Goal: Task Accomplishment & Management: Use online tool/utility

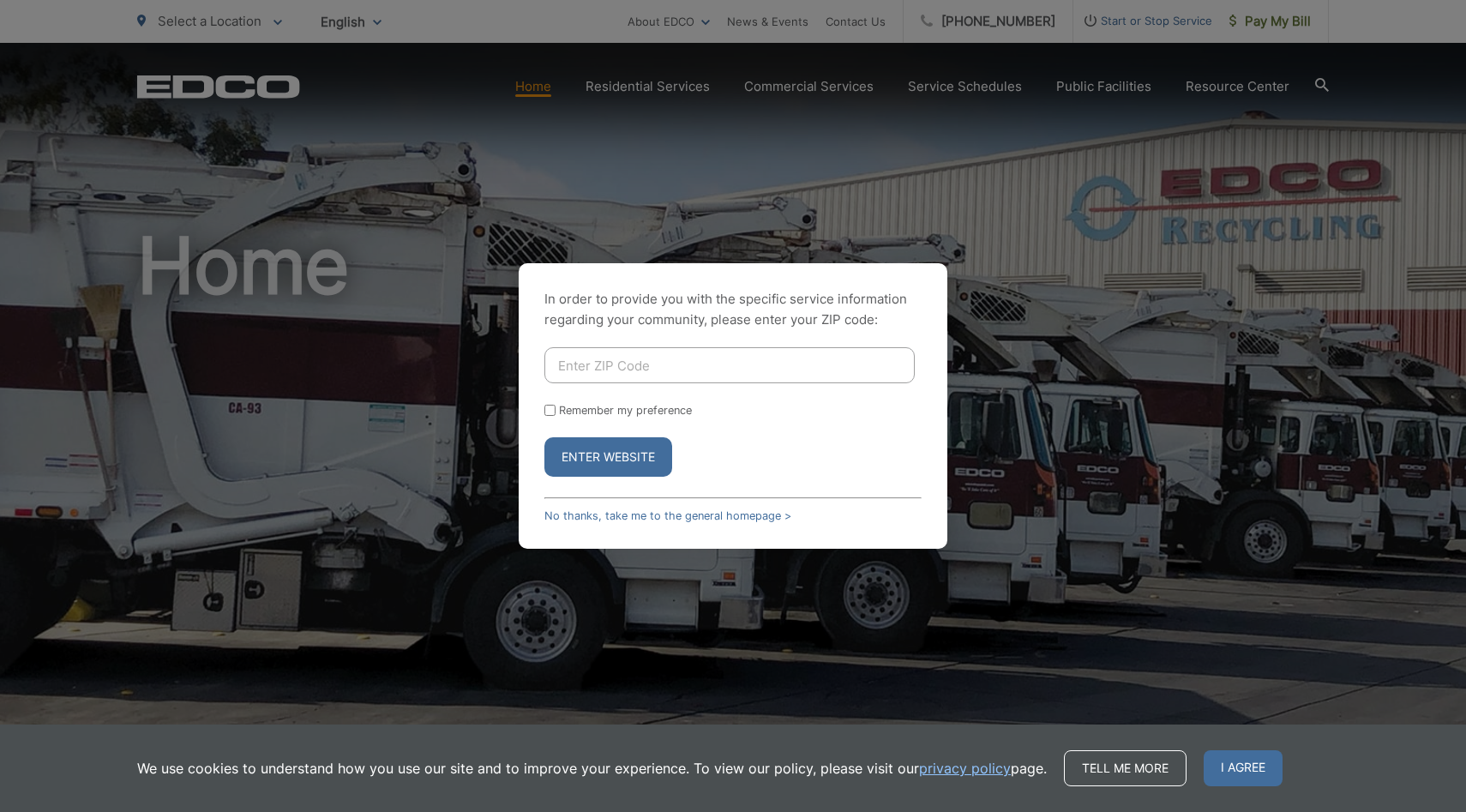
click at [692, 369] on input "Enter ZIP Code" at bounding box center [730, 365] width 371 height 36
type input "92024"
click at [545, 437] on button "Enter Website" at bounding box center [609, 457] width 128 height 39
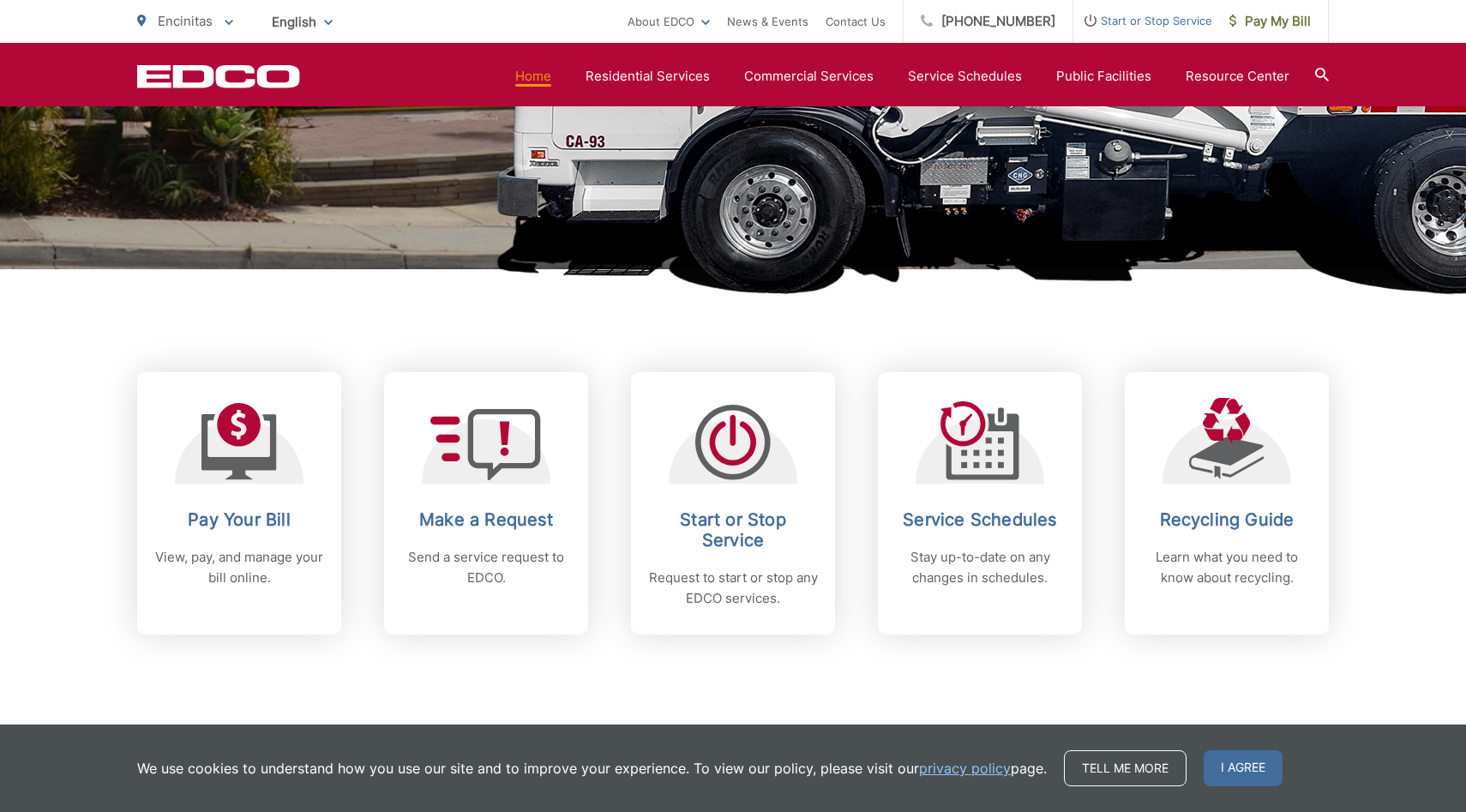
scroll to position [495, 0]
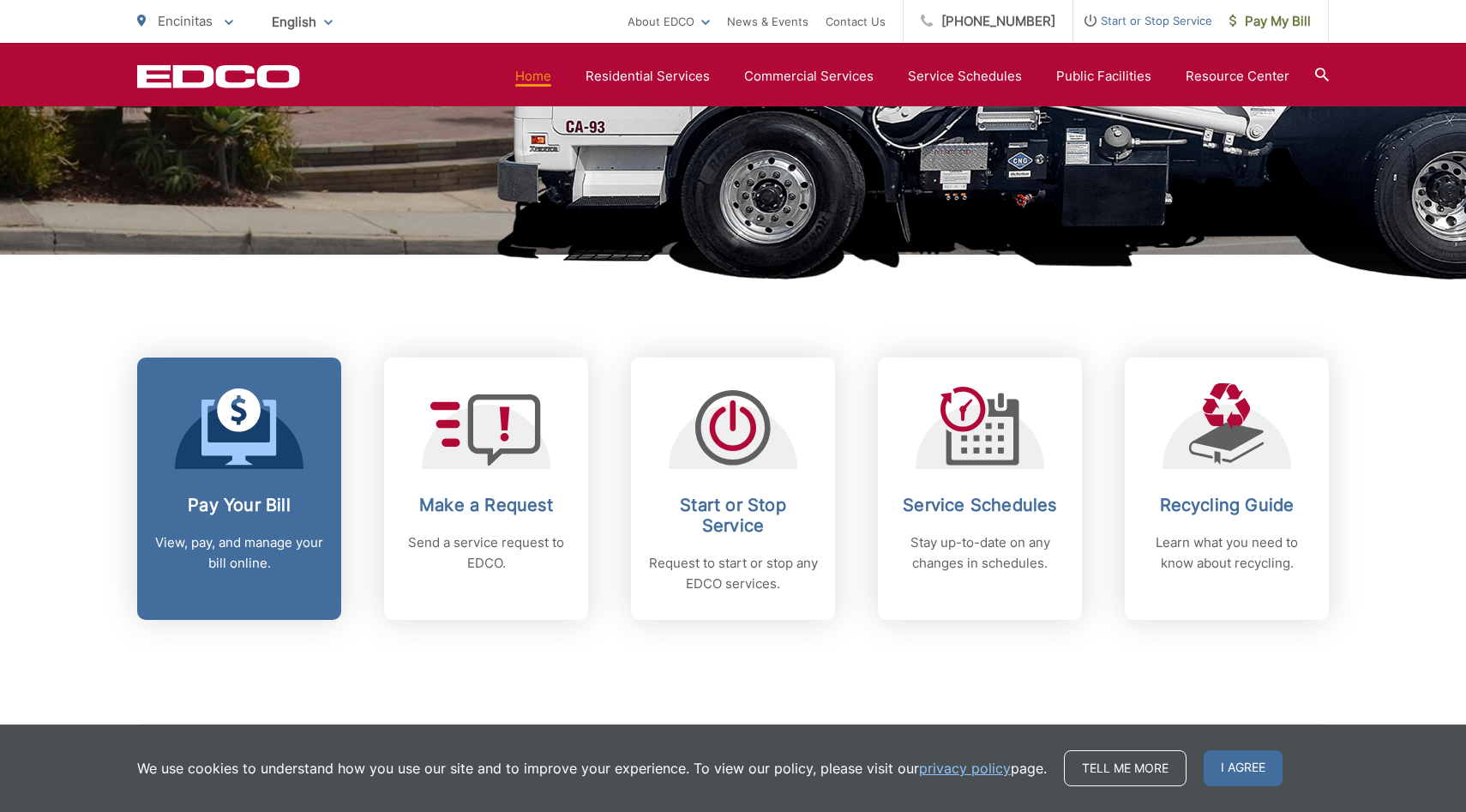
click at [231, 430] on icon at bounding box center [239, 410] width 43 height 43
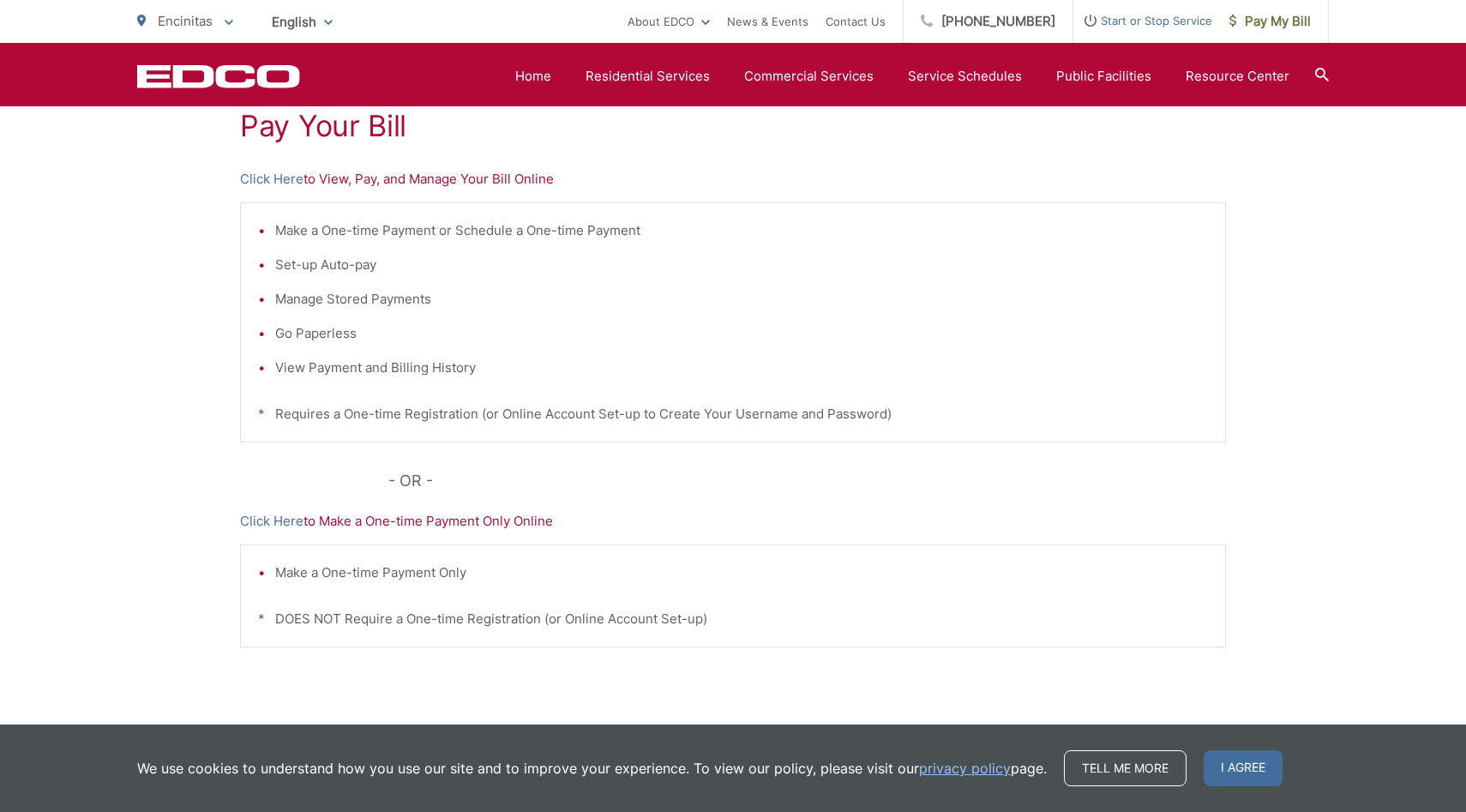
scroll to position [315, 0]
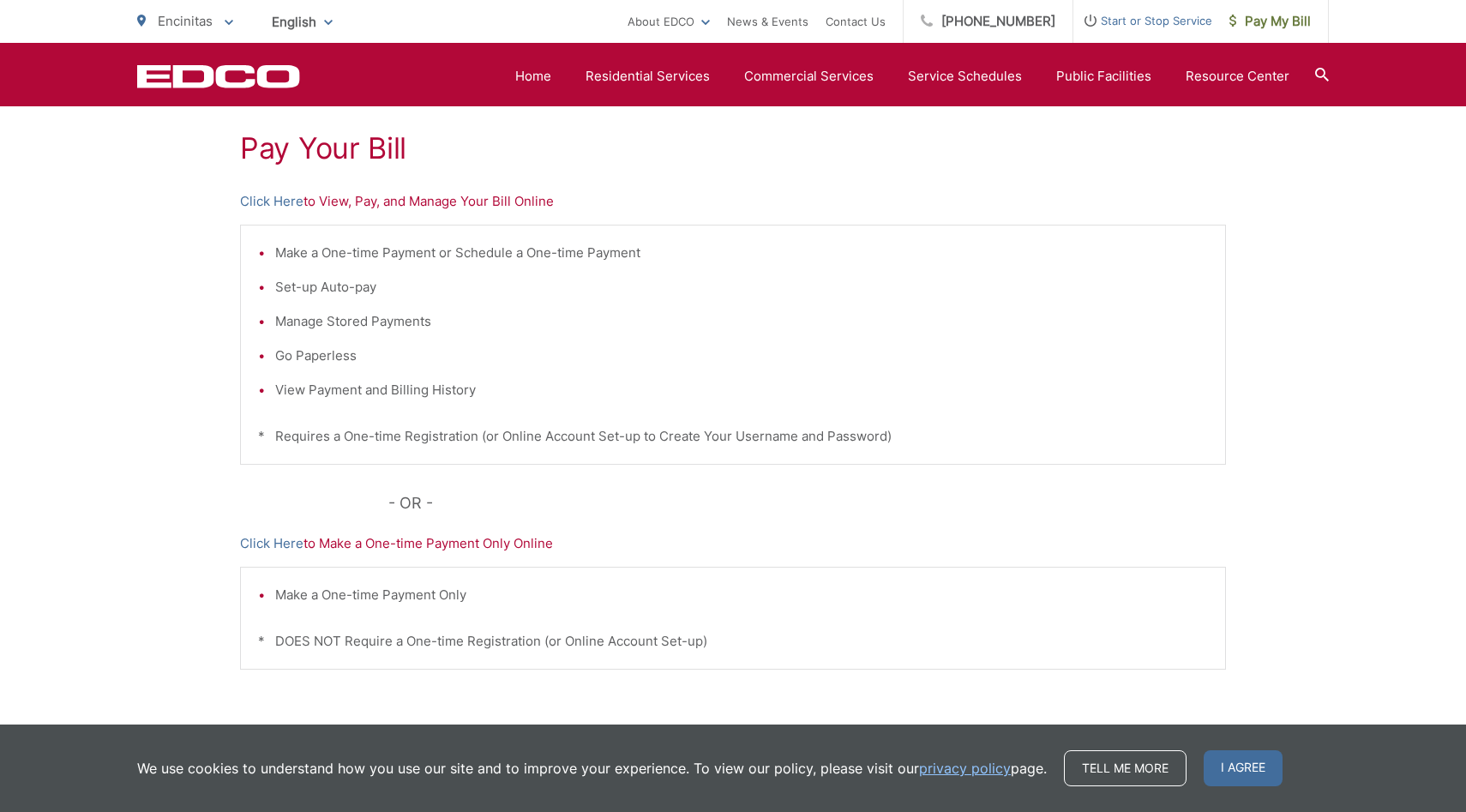
click at [493, 203] on p "Click Here to View, Pay, and Manage Your Bill Online" at bounding box center [733, 201] width 986 height 21
click at [372, 147] on h1 "Pay Your Bill" at bounding box center [733, 147] width 986 height 34
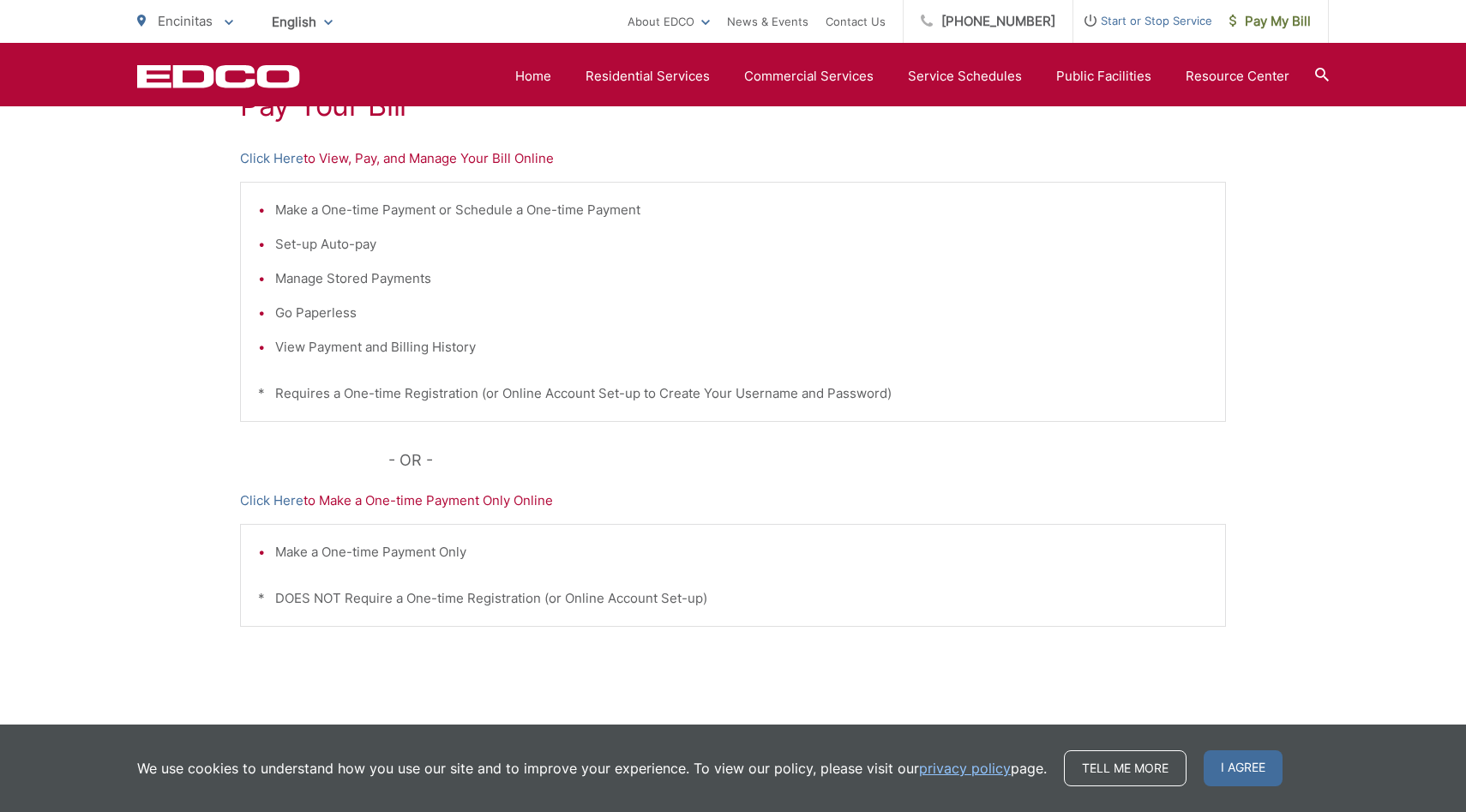
scroll to position [345, 0]
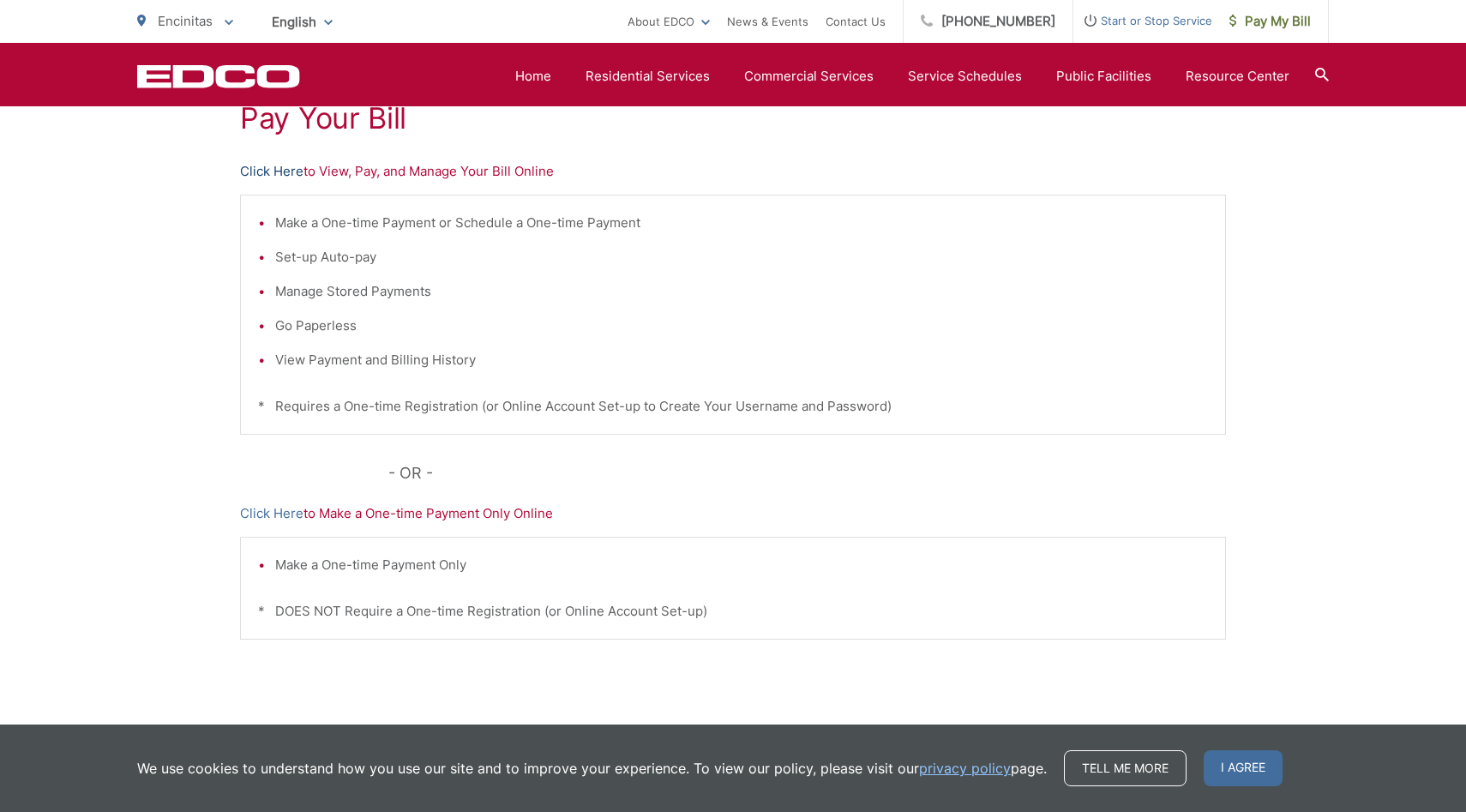
click at [271, 162] on link "Click Here" at bounding box center [271, 171] width 64 height 21
